Goal: Go to known website: Access a specific website the user already knows

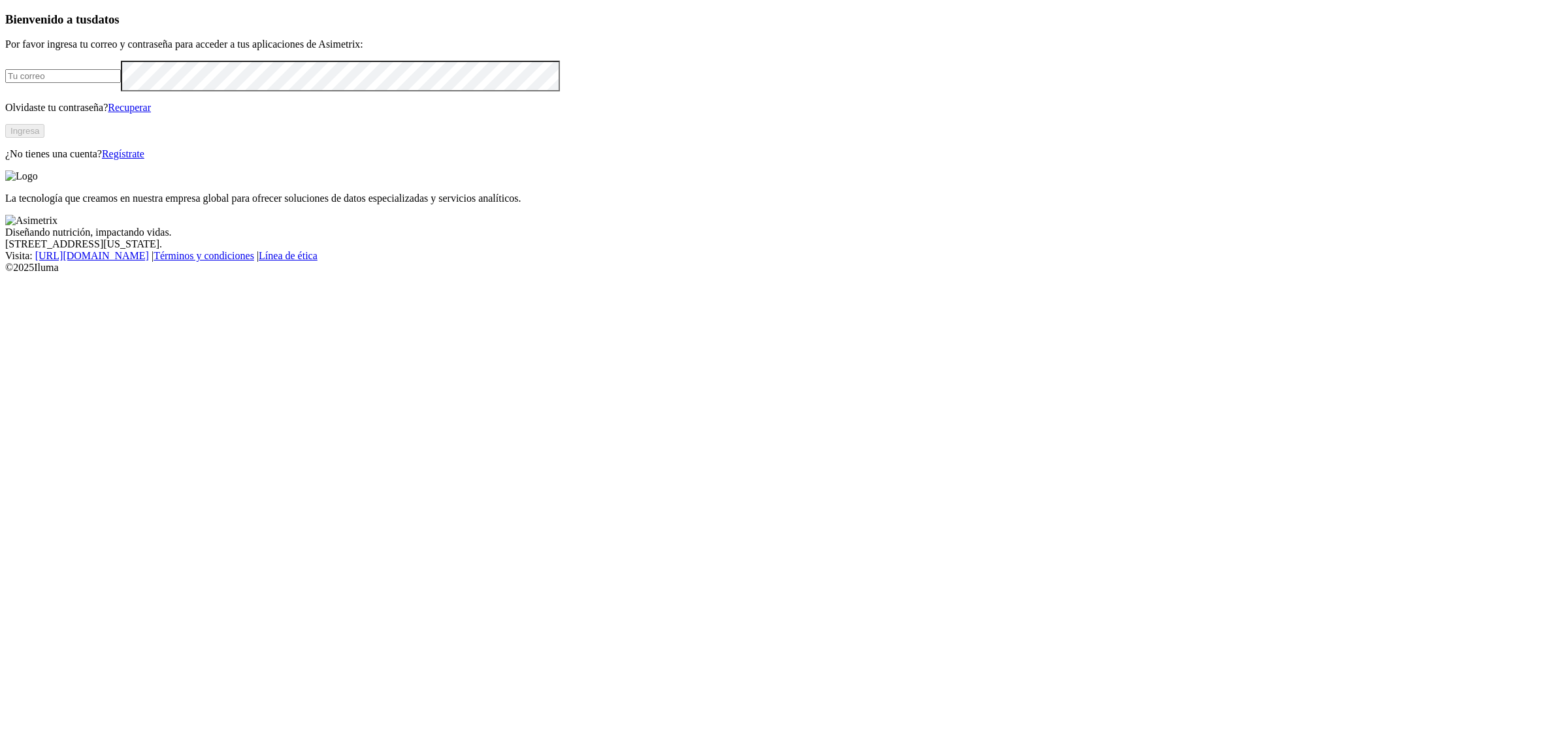
type input "[EMAIL_ADDRESS][PERSON_NAME][DOMAIN_NAME]"
click at [45, 138] on button "Ingresa" at bounding box center [25, 131] width 39 height 14
